Goal: Information Seeking & Learning: Check status

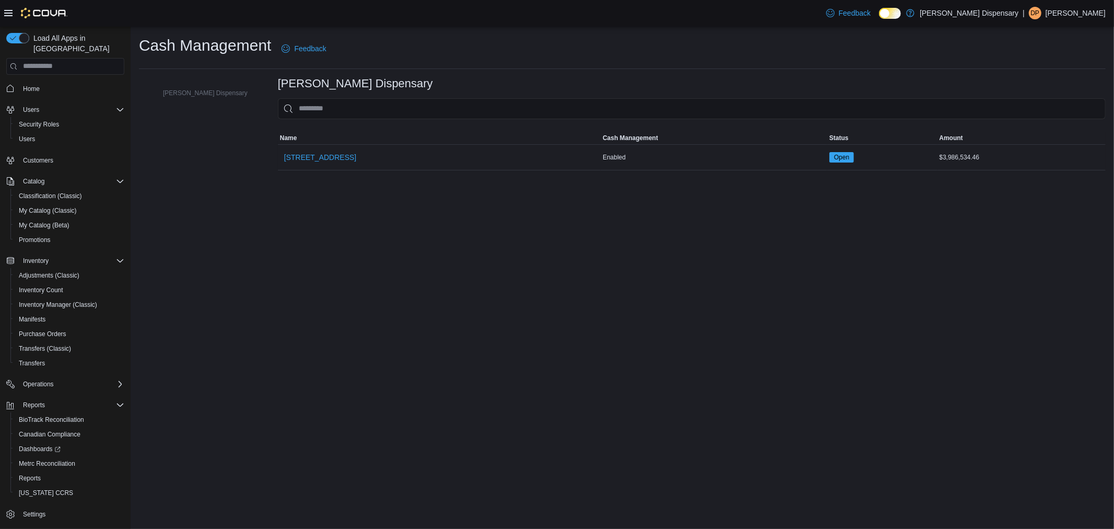
click at [198, 103] on div "[PERSON_NAME] Dispensary" at bounding box center [200, 92] width 114 height 23
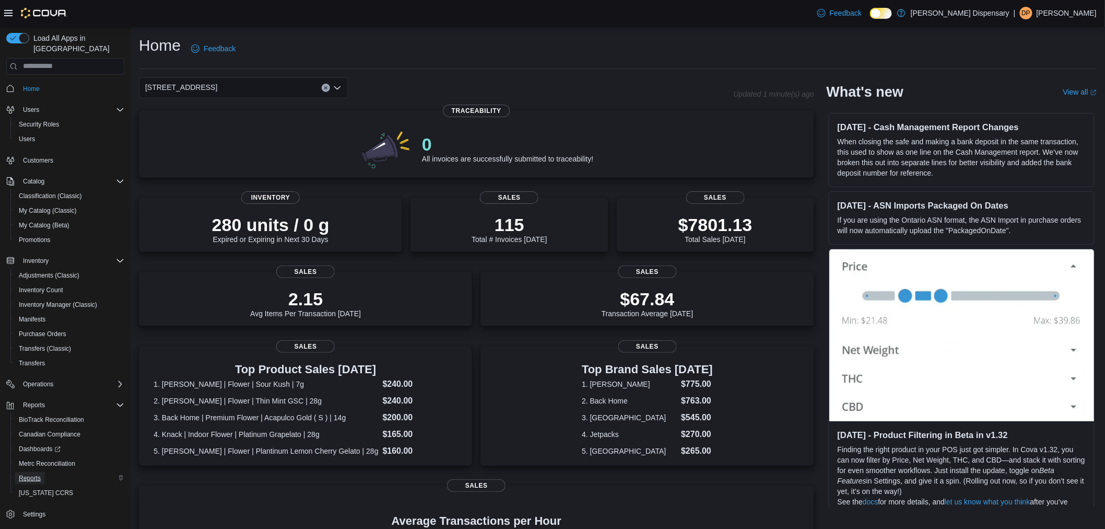
click at [40, 474] on span "Reports" at bounding box center [30, 478] width 22 height 8
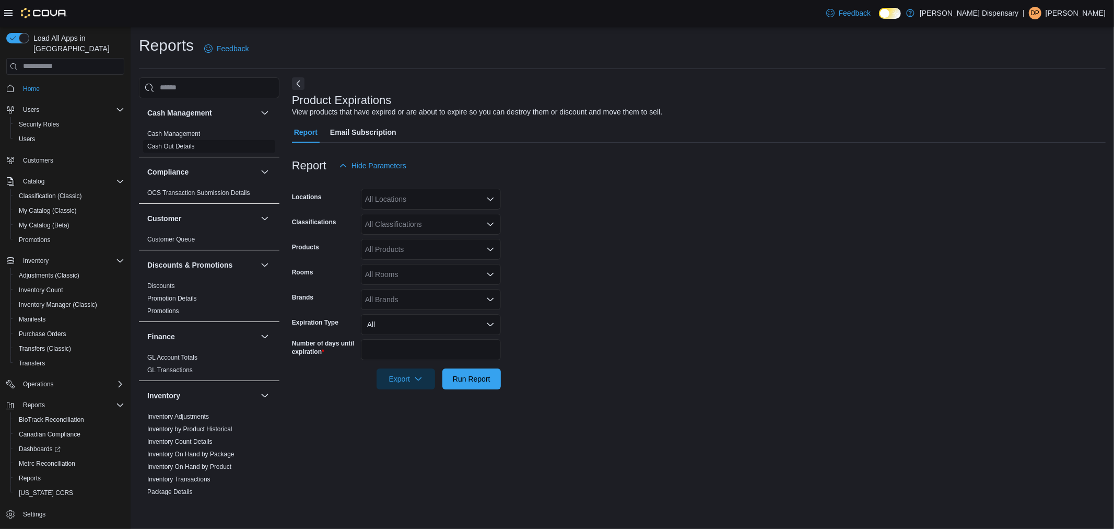
click at [159, 143] on link "Cash Out Details" at bounding box center [171, 146] width 48 height 7
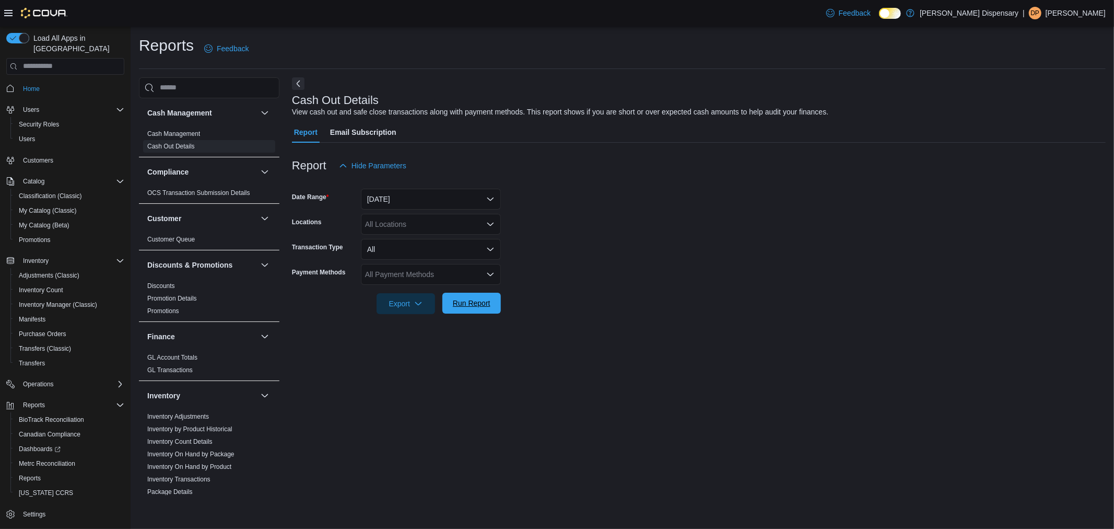
click at [459, 310] on span "Run Report" at bounding box center [472, 303] width 46 height 21
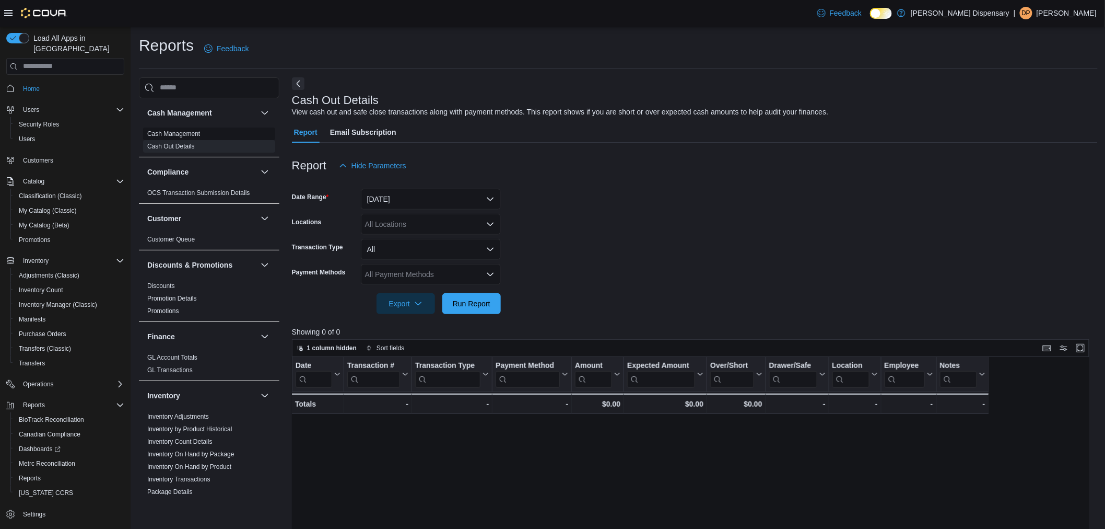
click at [174, 133] on link "Cash Management" at bounding box center [173, 133] width 53 height 7
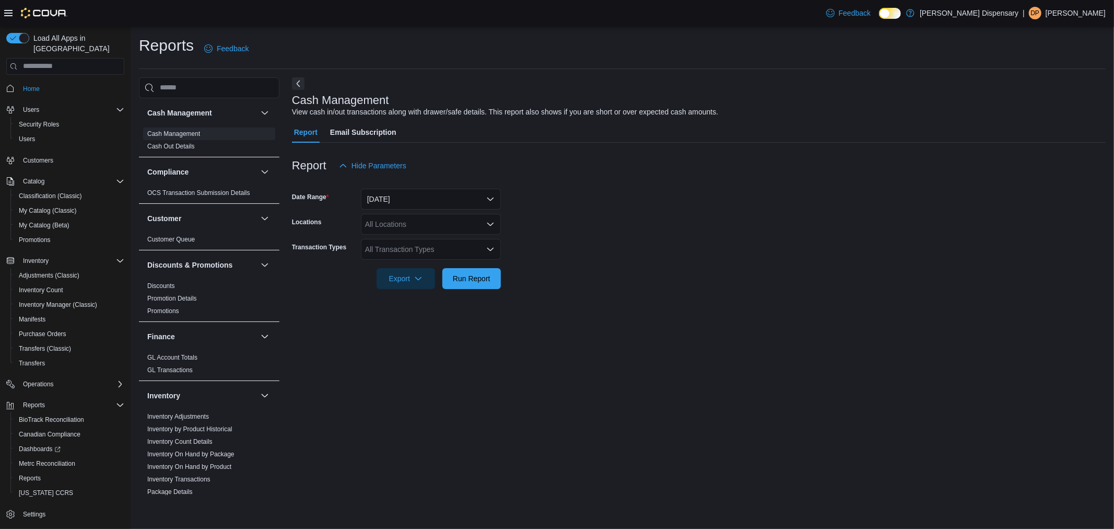
click at [360, 134] on span "Email Subscription" at bounding box center [363, 132] width 66 height 21
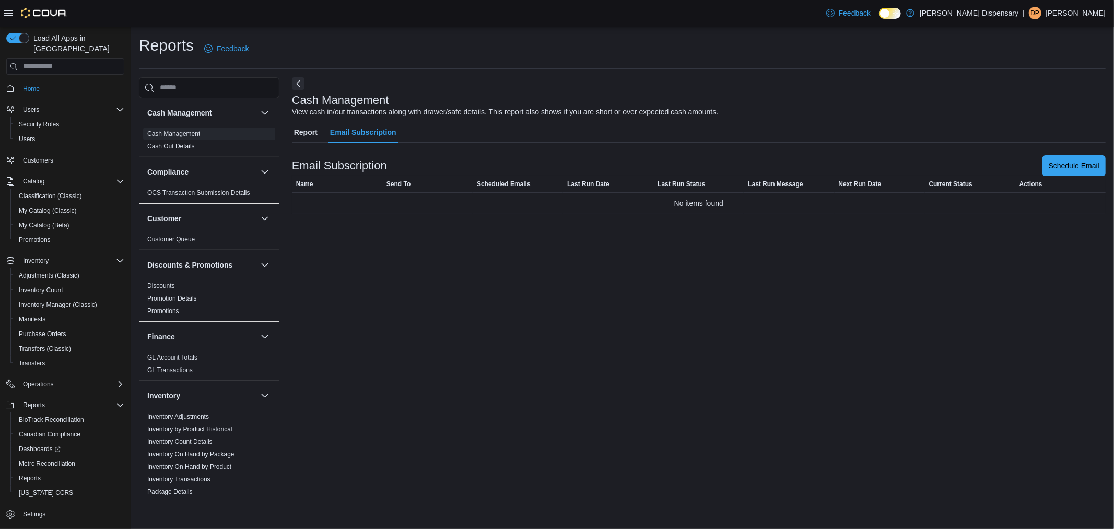
click at [293, 122] on button "Report" at bounding box center [306, 132] width 28 height 21
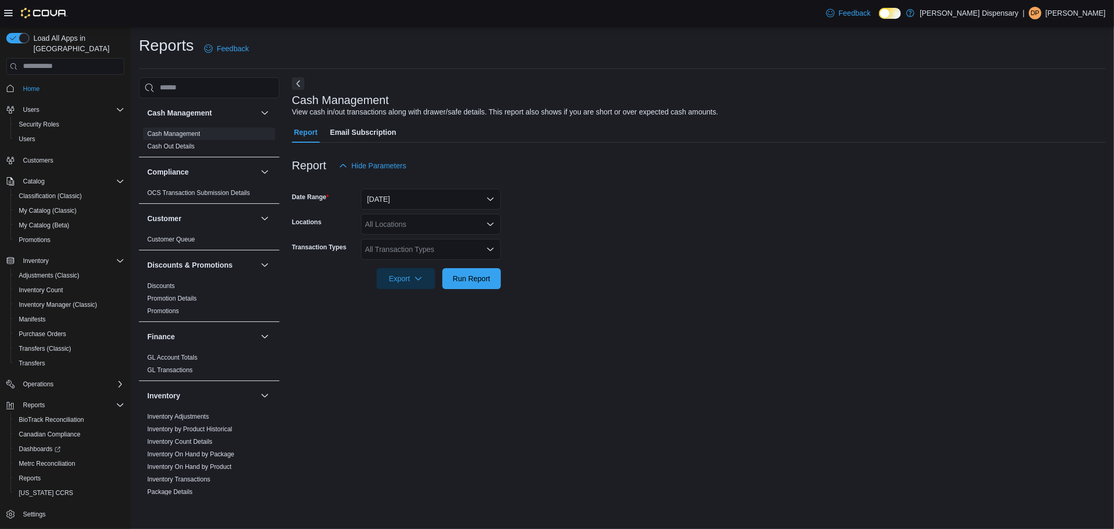
click at [298, 128] on span "Report" at bounding box center [306, 132] width 24 height 21
click at [462, 276] on span "Run Report" at bounding box center [472, 278] width 38 height 10
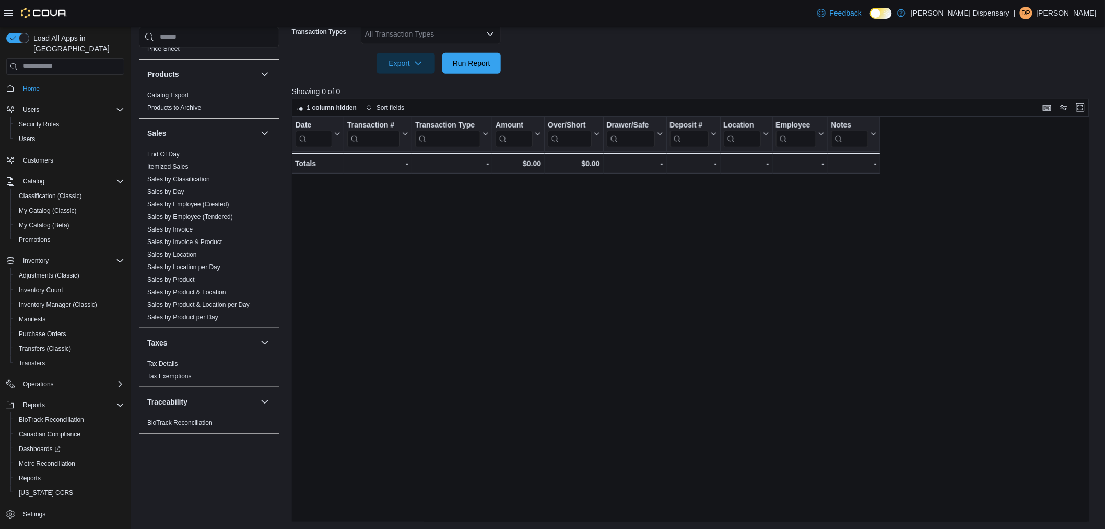
scroll to position [216, 0]
click at [169, 366] on link "Tax Details" at bounding box center [162, 362] width 31 height 7
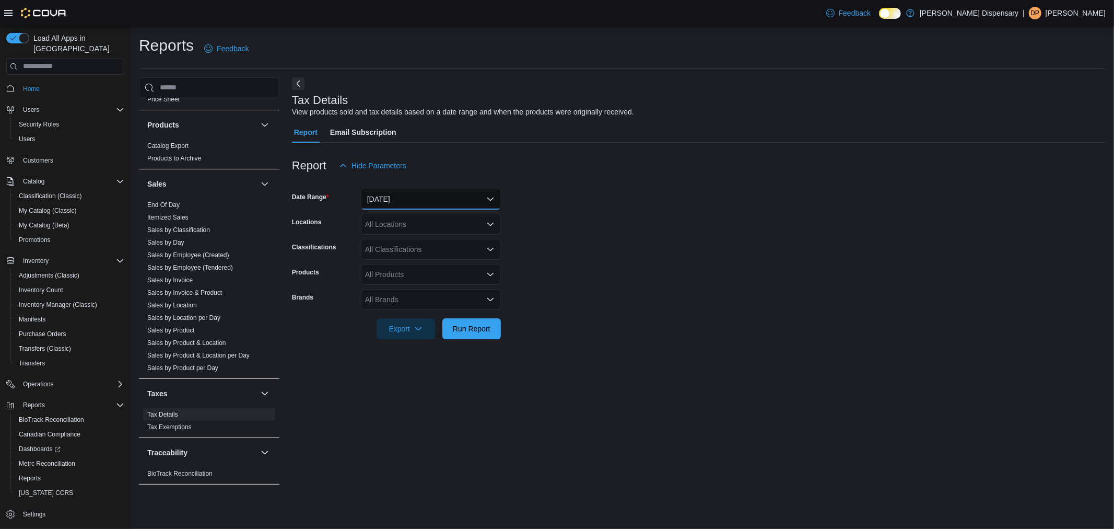
click at [395, 195] on button "Yesterday" at bounding box center [431, 199] width 140 height 21
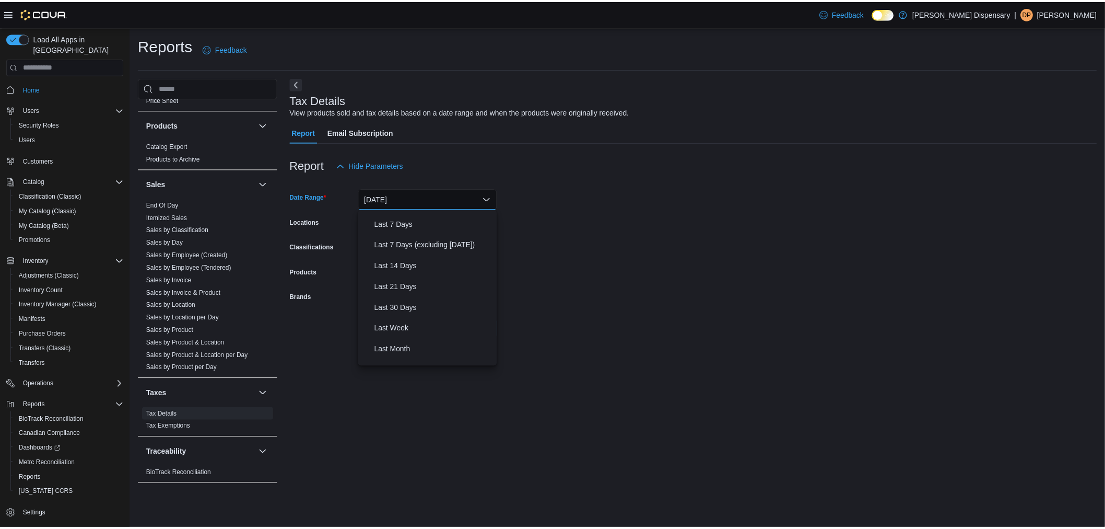
scroll to position [157, 0]
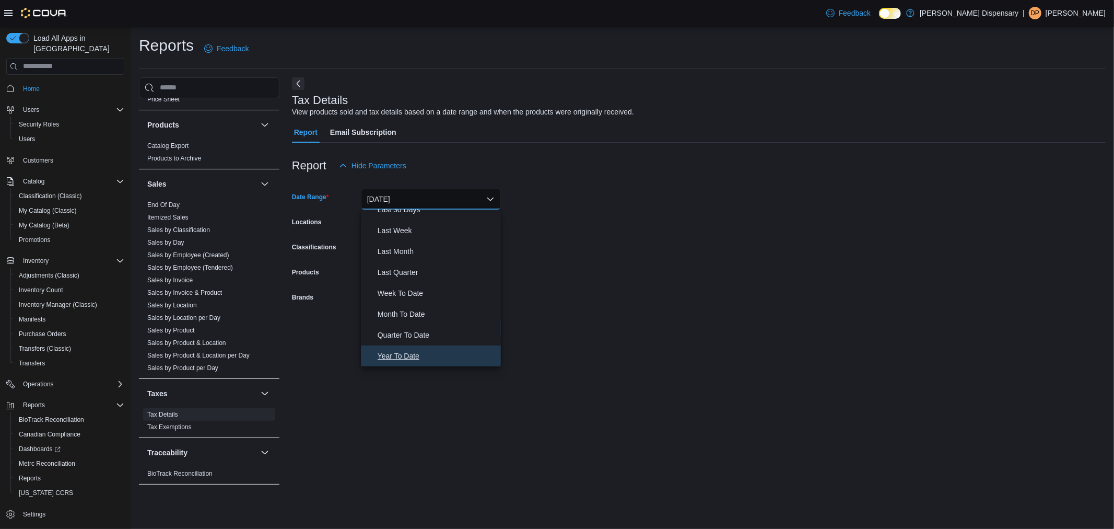
click at [408, 353] on span "Year To Date" at bounding box center [437, 355] width 119 height 13
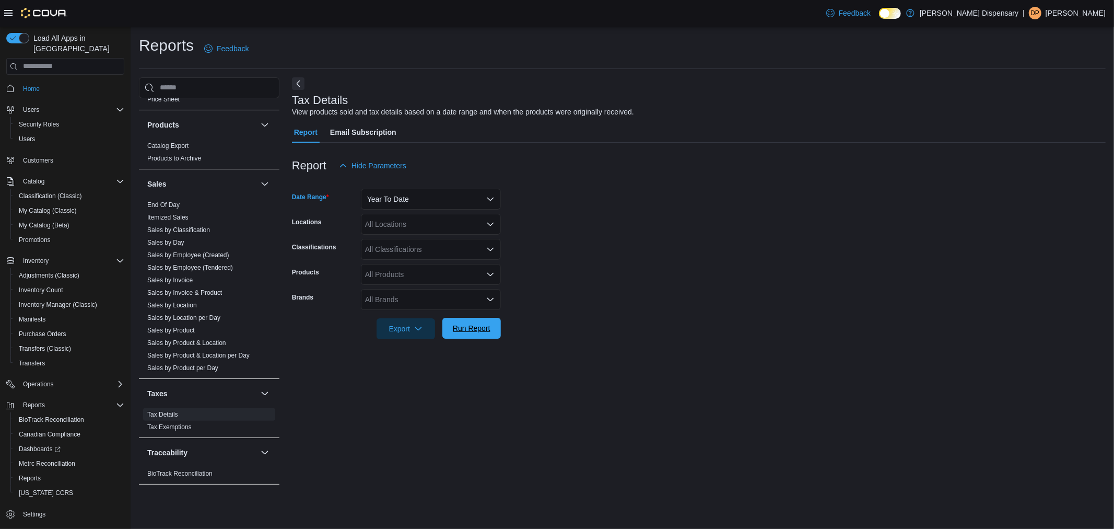
click at [445, 330] on button "Run Report" at bounding box center [471, 328] width 59 height 21
click at [158, 222] on span "Itemized Sales" at bounding box center [209, 217] width 132 height 13
click at [163, 217] on link "Itemized Sales" at bounding box center [167, 217] width 41 height 7
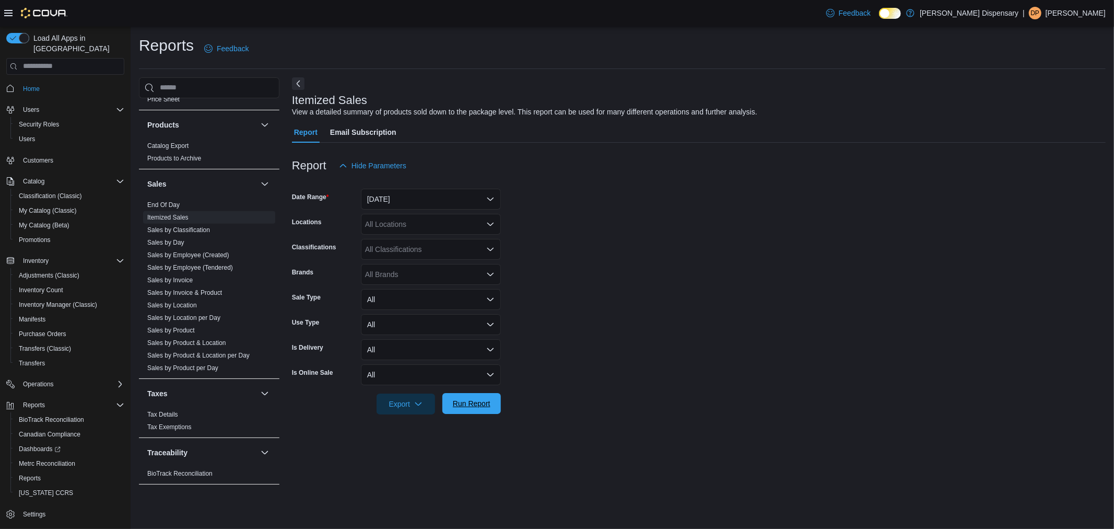
click at [487, 398] on span "Run Report" at bounding box center [472, 403] width 38 height 10
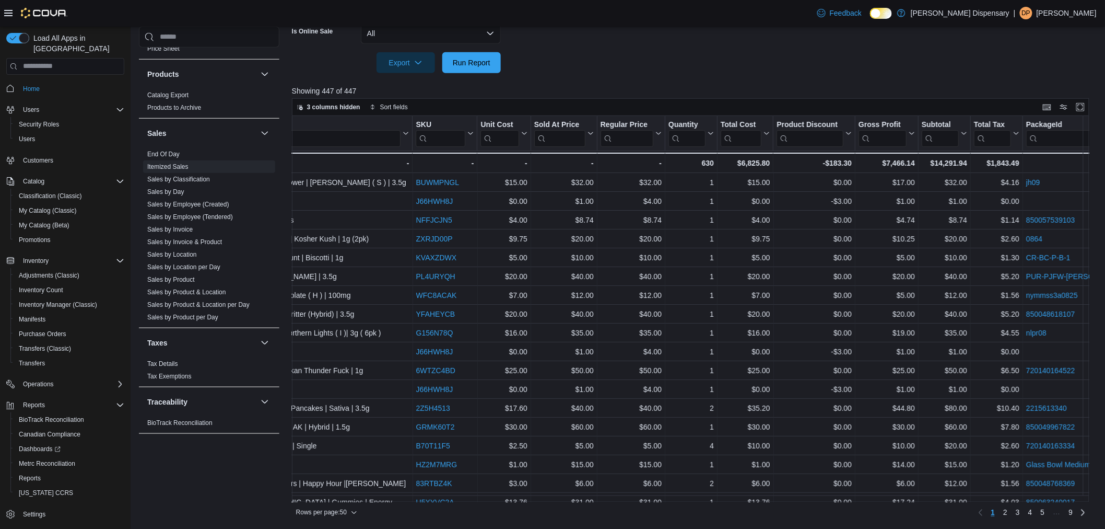
scroll to position [0, 1591]
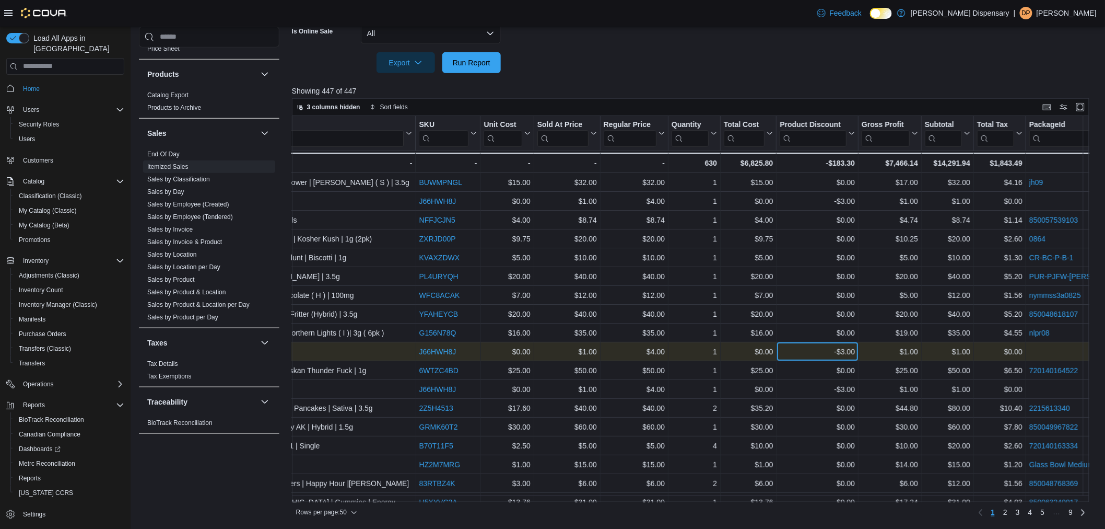
click at [809, 353] on div "-$3.00" at bounding box center [817, 351] width 75 height 13
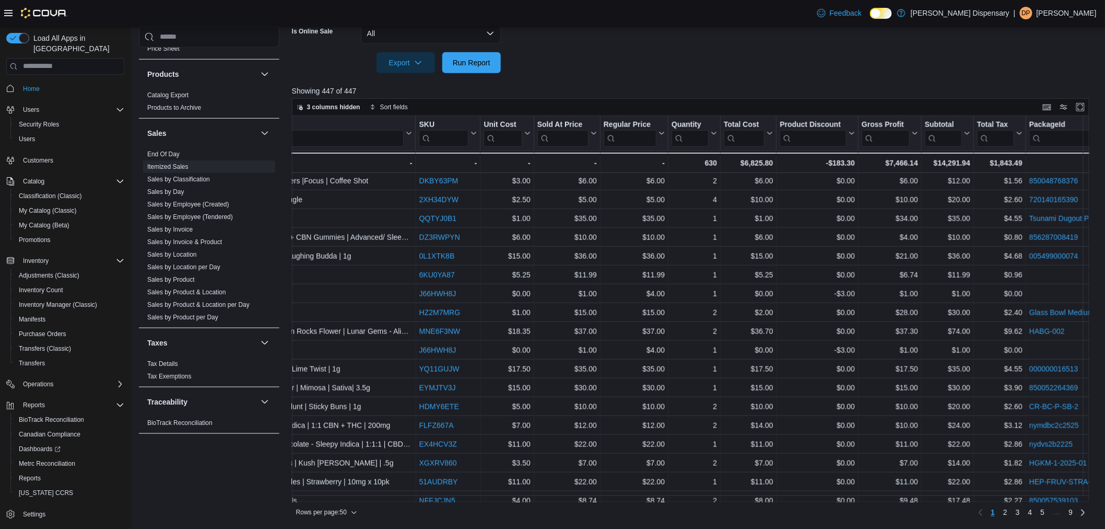
scroll to position [616, 1591]
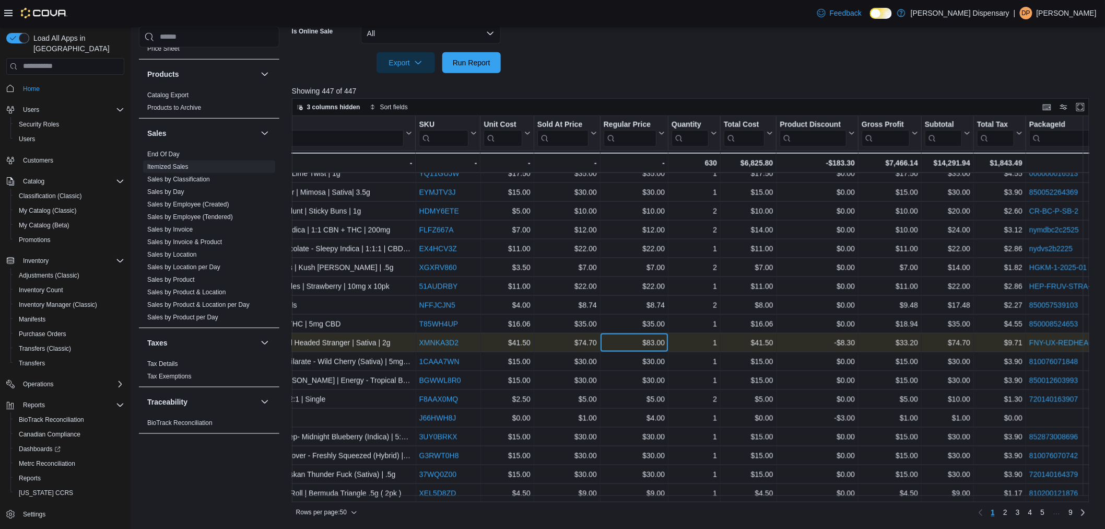
click at [614, 333] on div "$83.00 - Regular Price, column 22, row 42" at bounding box center [635, 342] width 68 height 19
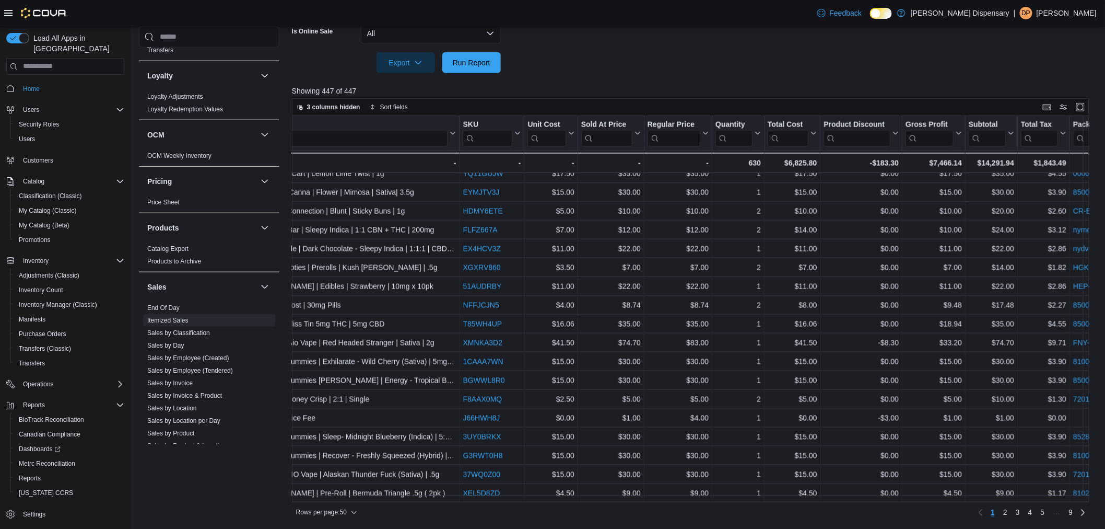
scroll to position [434, 0]
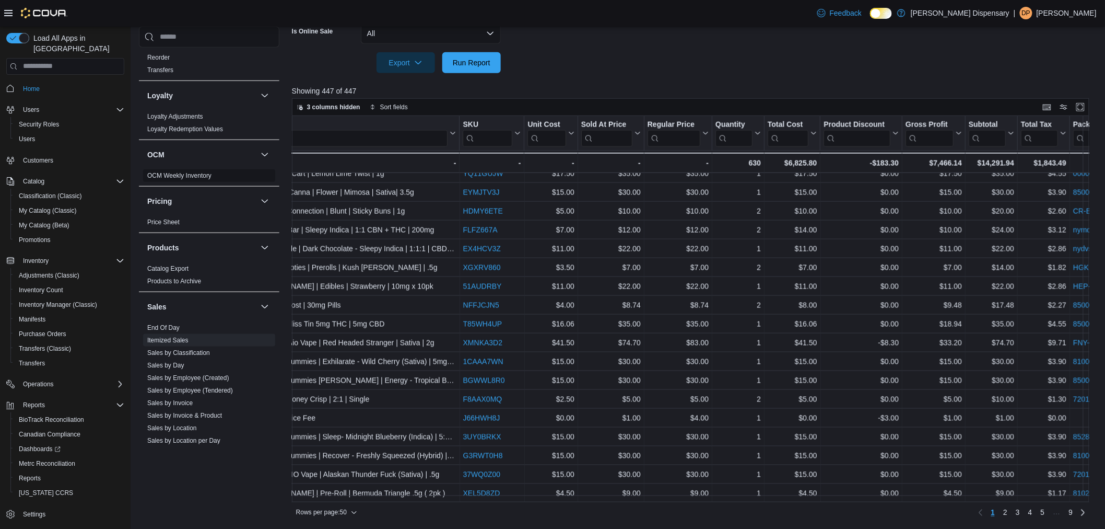
click at [165, 220] on link "Price Sheet" at bounding box center [163, 221] width 32 height 7
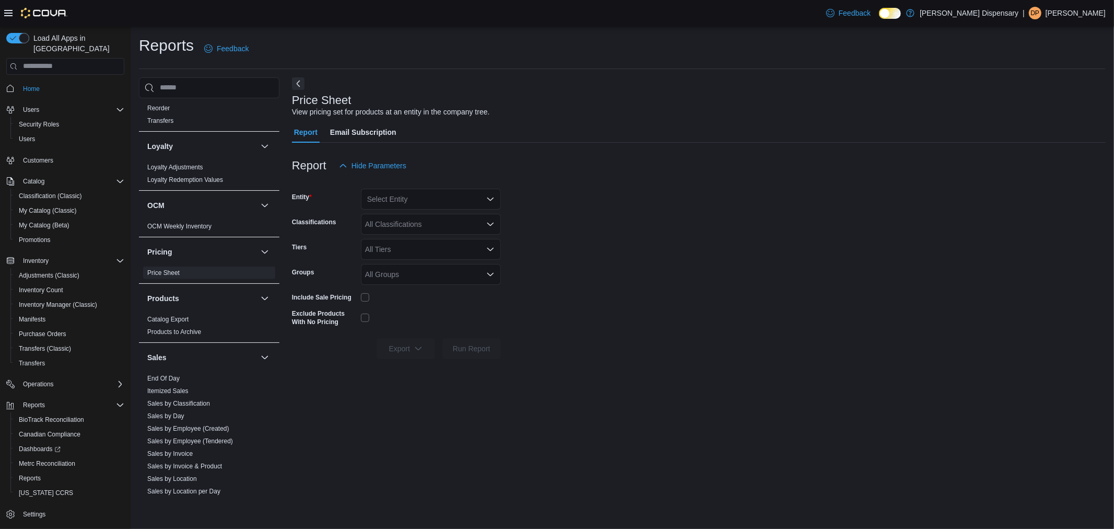
click at [411, 195] on div "Select Entity" at bounding box center [431, 199] width 140 height 21
click at [418, 233] on span "170 W Bridge Street" at bounding box center [432, 231] width 72 height 10
click at [453, 345] on span "Run Report" at bounding box center [472, 348] width 38 height 10
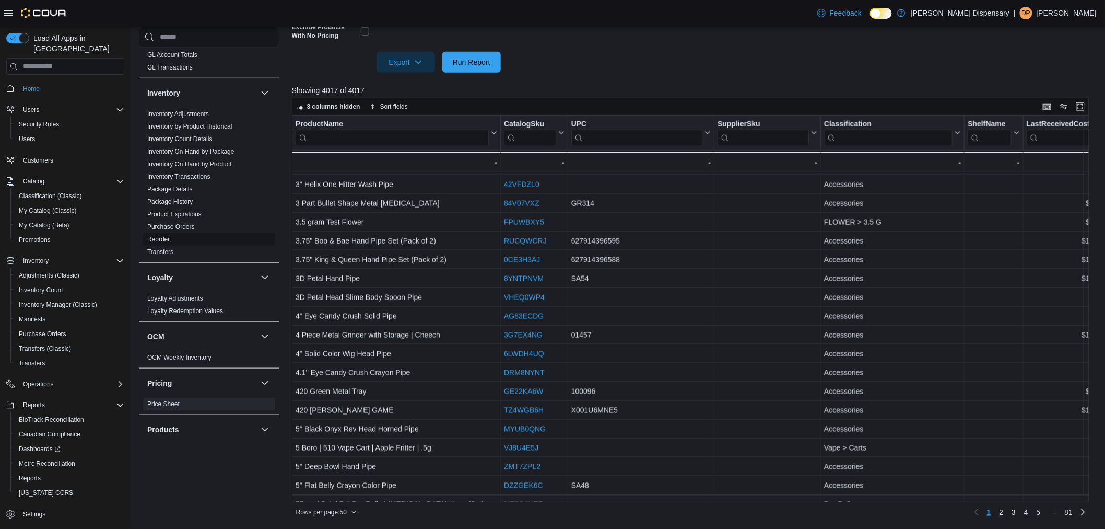
scroll to position [201, 0]
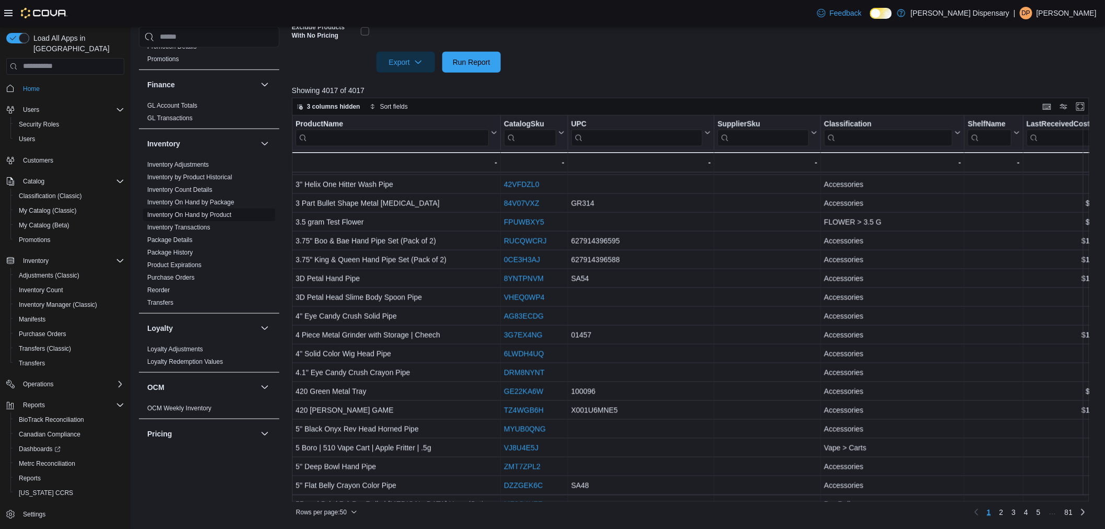
click at [202, 210] on link "Inventory On Hand by Product" at bounding box center [189, 213] width 84 height 7
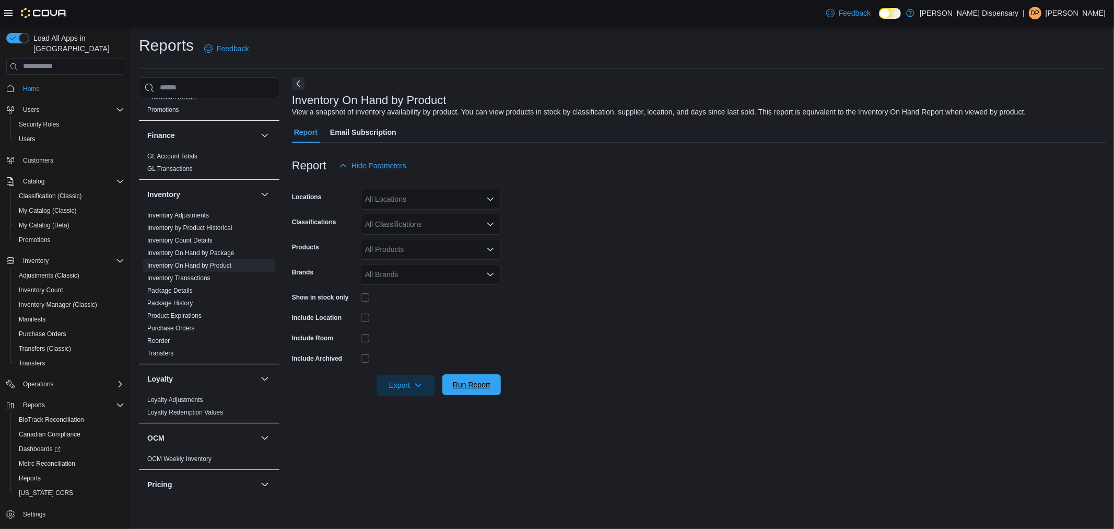
click at [481, 389] on span "Run Report" at bounding box center [472, 384] width 38 height 10
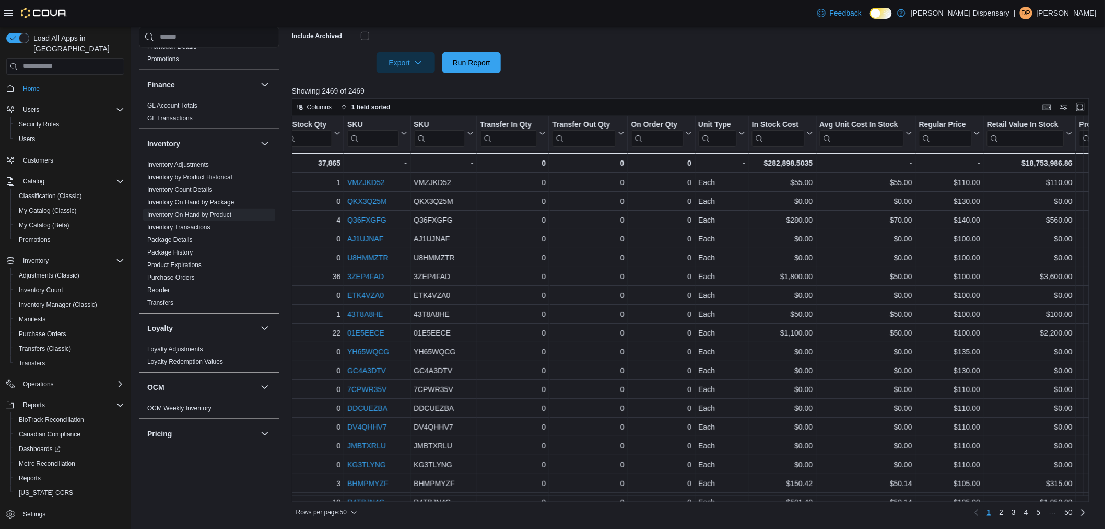
scroll to position [0, 618]
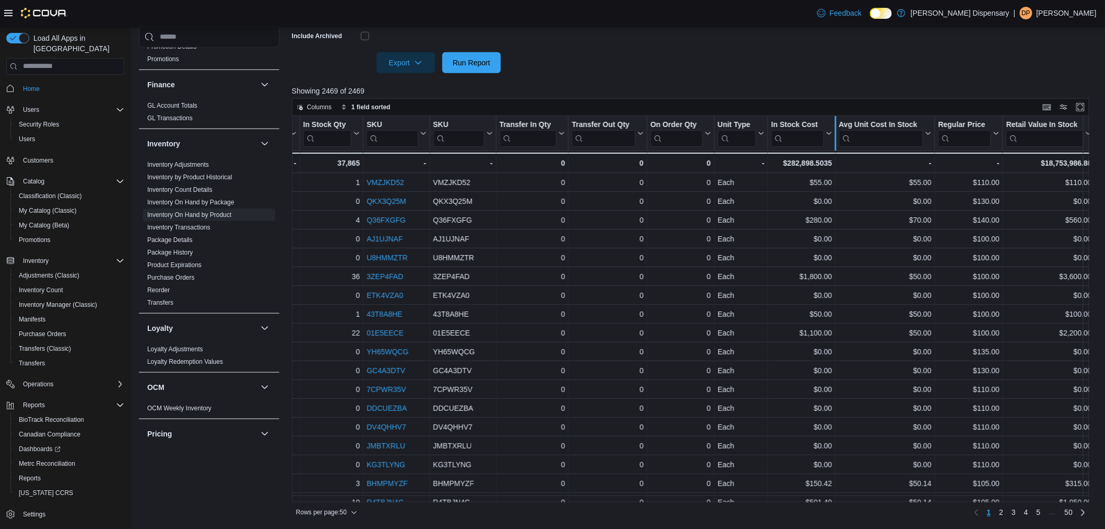
click at [832, 132] on div at bounding box center [836, 133] width 8 height 34
click at [827, 130] on icon at bounding box center [828, 133] width 8 height 6
click at [806, 185] on span "Sort High-Low" at bounding box center [809, 185] width 40 height 8
click at [768, 87] on p "Showing 2469 of 2469" at bounding box center [695, 91] width 806 height 10
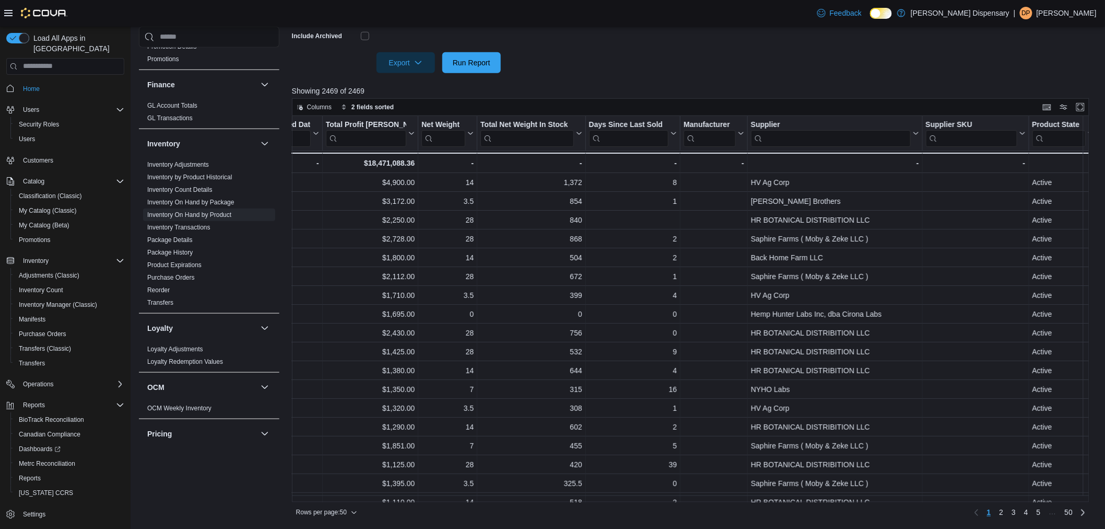
scroll to position [0, 1762]
